Goal: Check status: Check status

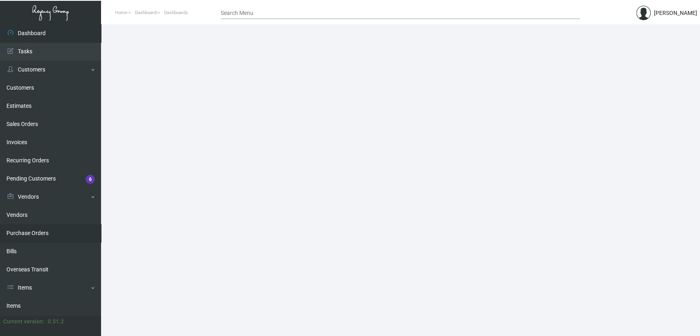
click at [42, 242] on link "Bills" at bounding box center [50, 251] width 101 height 18
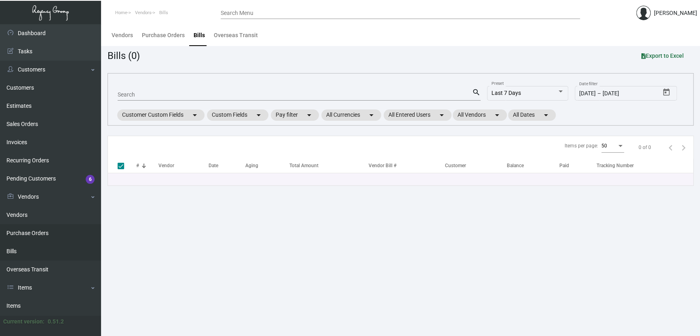
click at [51, 234] on link "Purchase Orders" at bounding box center [50, 233] width 101 height 18
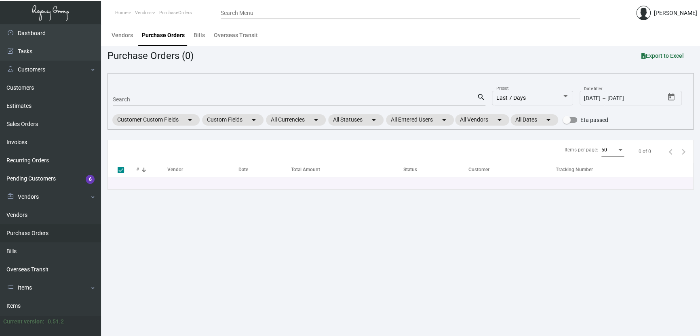
click at [159, 100] on input "Search" at bounding box center [295, 100] width 364 height 6
type input "V"
checkbox input "false"
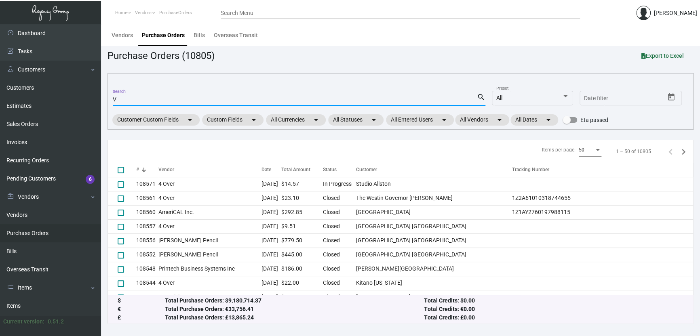
paste input "P09381"
type input "VP09381"
checkbox input "true"
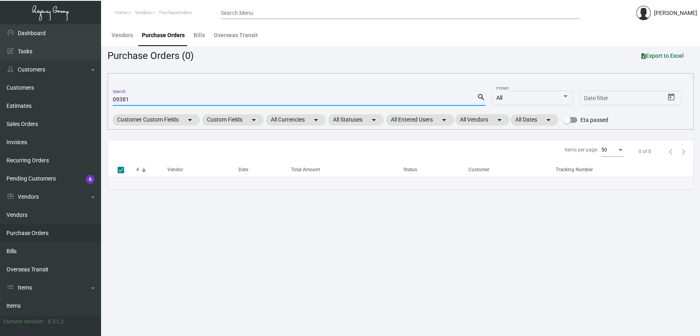
type input "09381"
